Goal: Task Accomplishment & Management: Manage account settings

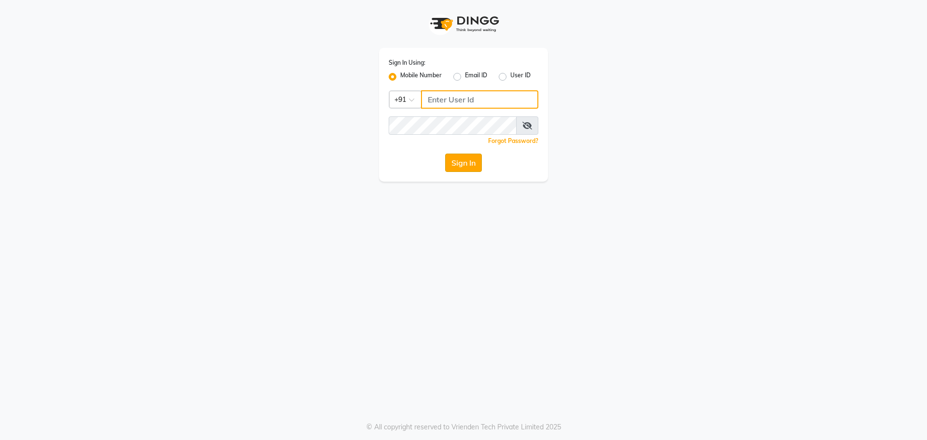
type input "8559033058"
click at [453, 156] on button "Sign In" at bounding box center [463, 163] width 37 height 18
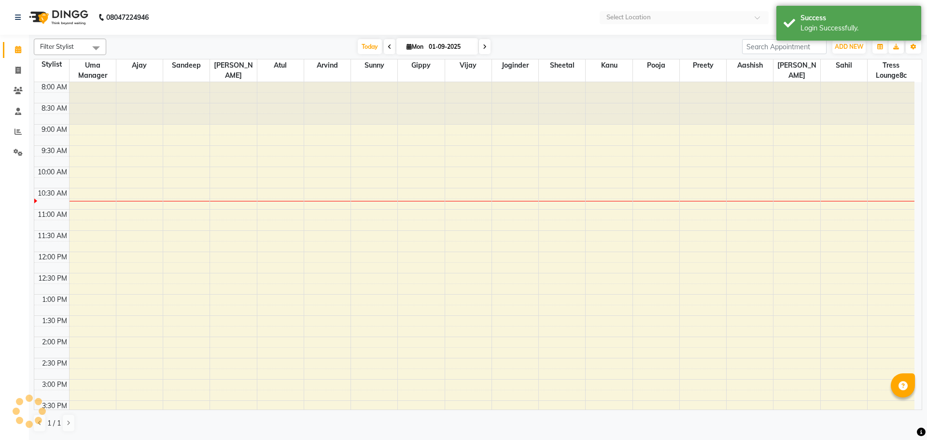
select select "en"
click at [20, 86] on span at bounding box center [18, 90] width 17 height 11
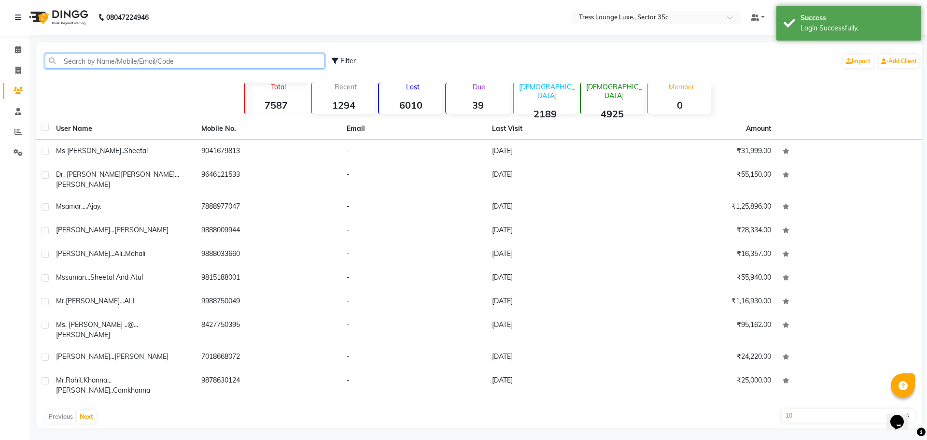
click at [172, 62] on input "text" at bounding box center [184, 61] width 279 height 15
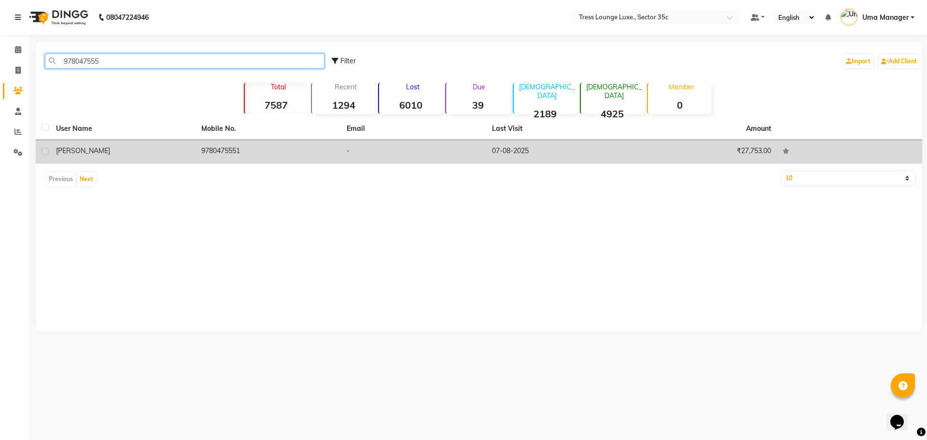
type input "978047555"
click at [237, 149] on td "9780475551" at bounding box center [268, 152] width 145 height 24
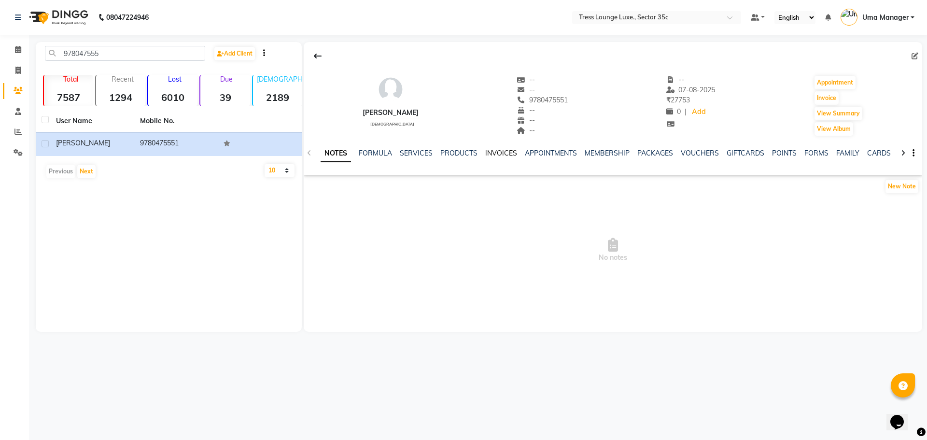
click at [510, 152] on link "INVOICES" at bounding box center [501, 153] width 32 height 9
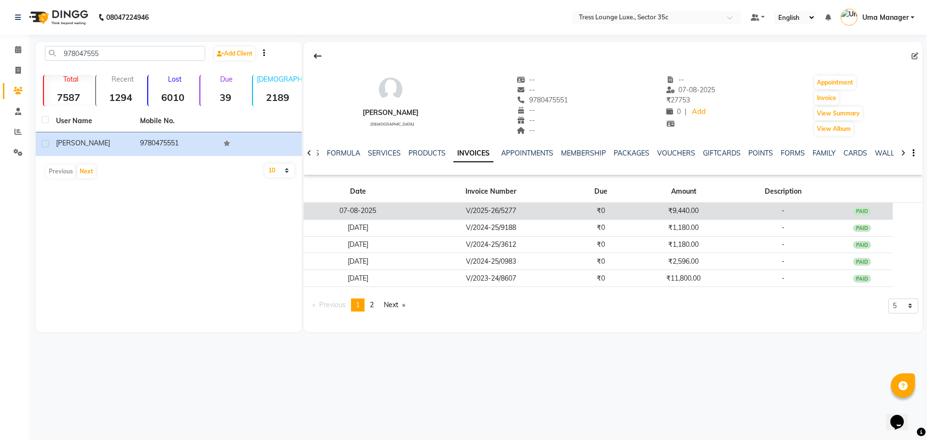
click at [701, 211] on td "₹9,440.00" at bounding box center [683, 211] width 102 height 17
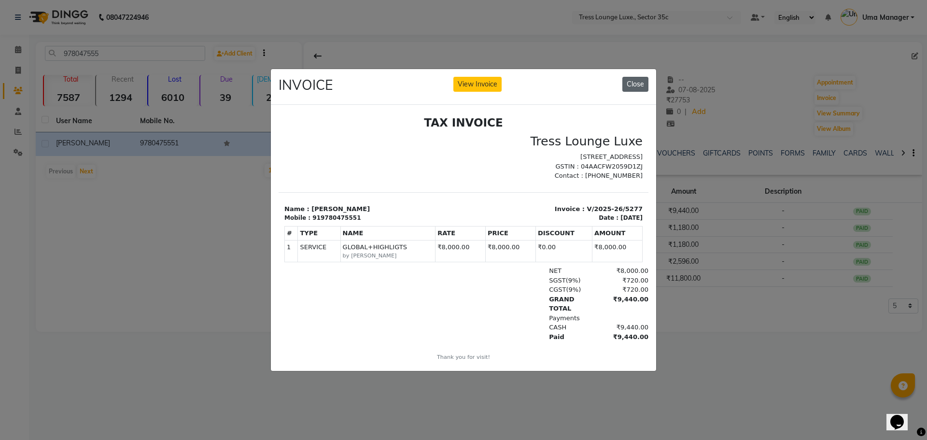
click at [638, 85] on button "Close" at bounding box center [635, 84] width 26 height 15
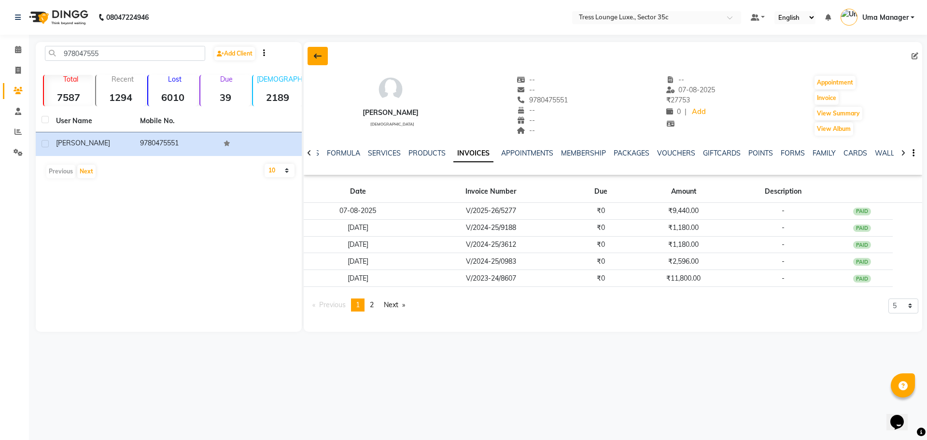
click at [318, 60] on button at bounding box center [317, 56] width 20 height 18
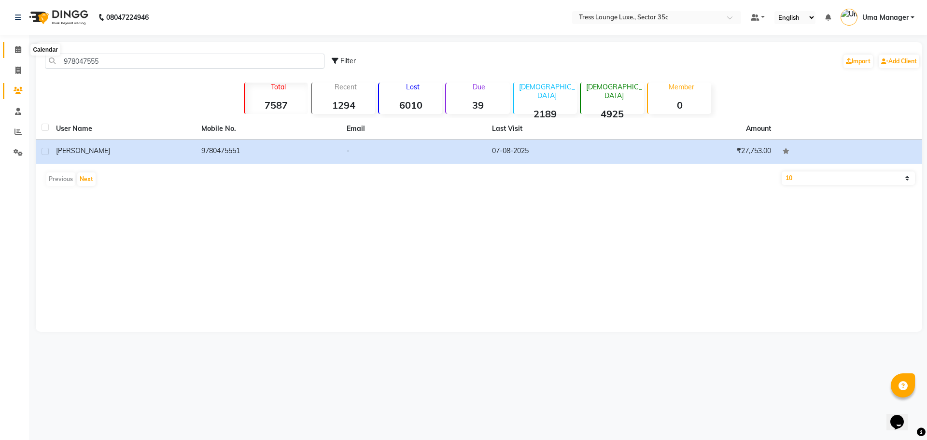
click at [19, 50] on icon at bounding box center [18, 49] width 6 height 7
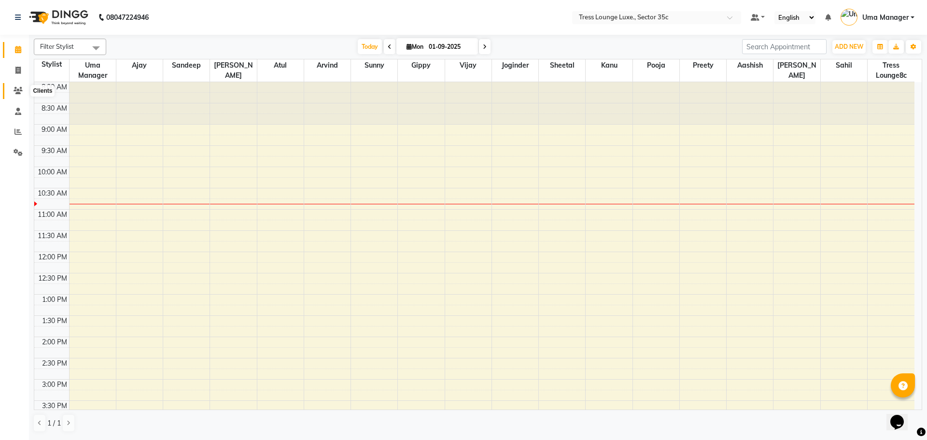
click at [18, 87] on icon at bounding box center [18, 90] width 9 height 7
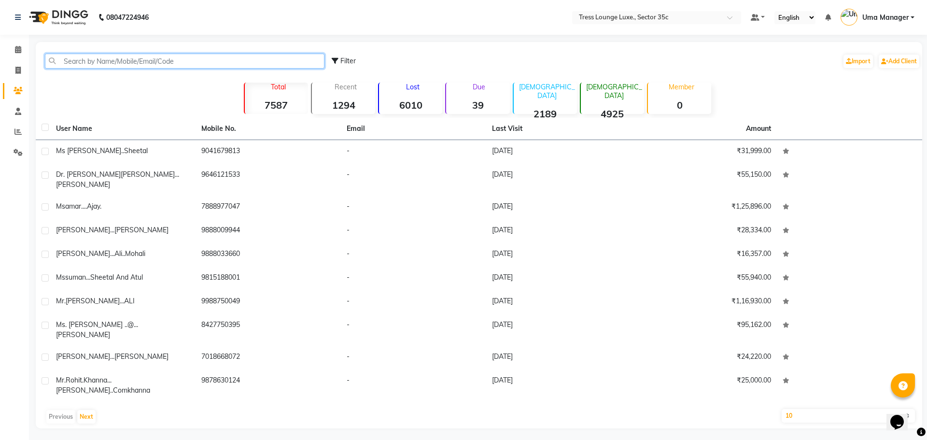
click at [71, 59] on input "text" at bounding box center [184, 61] width 279 height 15
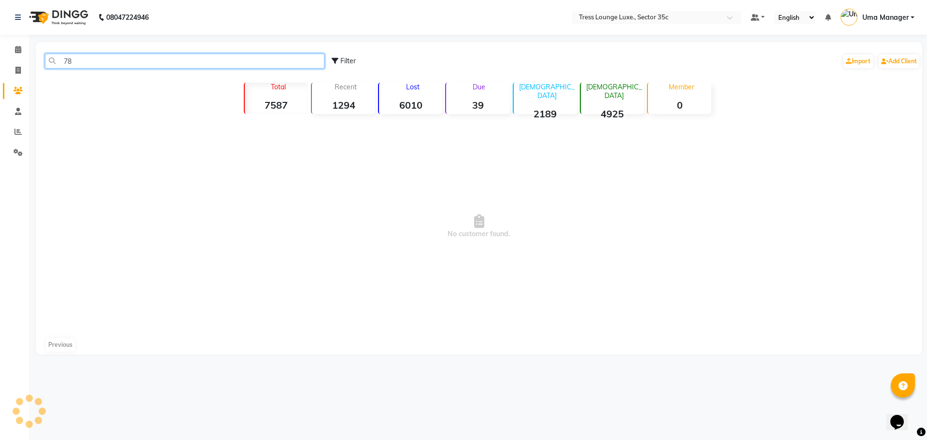
type input "7"
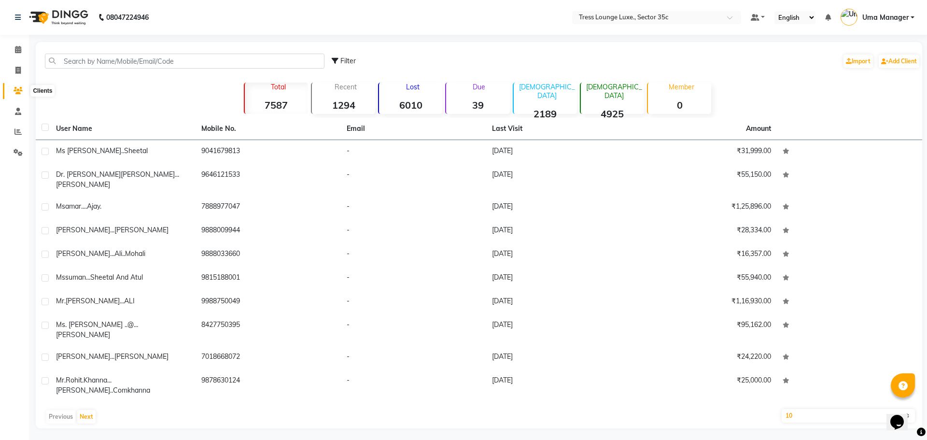
click at [21, 92] on icon at bounding box center [18, 90] width 9 height 7
click at [116, 62] on input "text" at bounding box center [184, 61] width 279 height 15
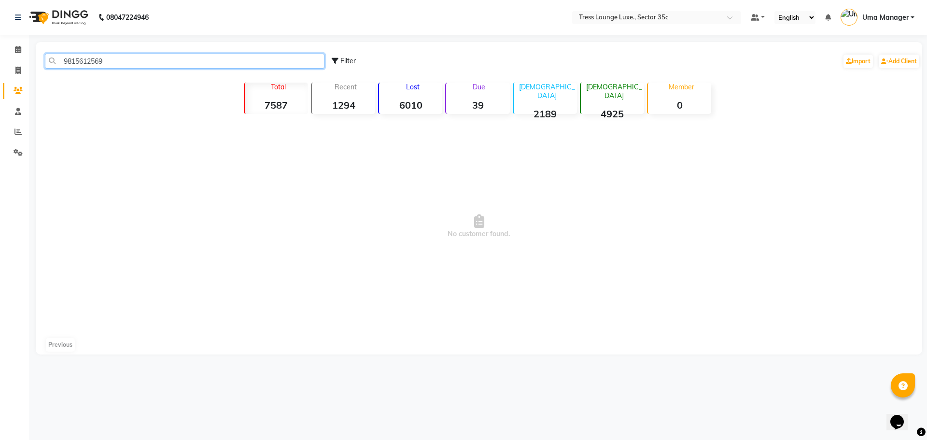
drag, startPoint x: 113, startPoint y: 54, endPoint x: 0, endPoint y: 81, distance: 116.7
click at [0, 81] on app-home "08047224946 Select Location × Tress Lounge Luxe., Sector 35c Default Panel My P…" at bounding box center [463, 184] width 927 height 369
click at [76, 64] on input "9815612569" at bounding box center [184, 61] width 279 height 15
type input "9815612569"
